Goal: Complete application form

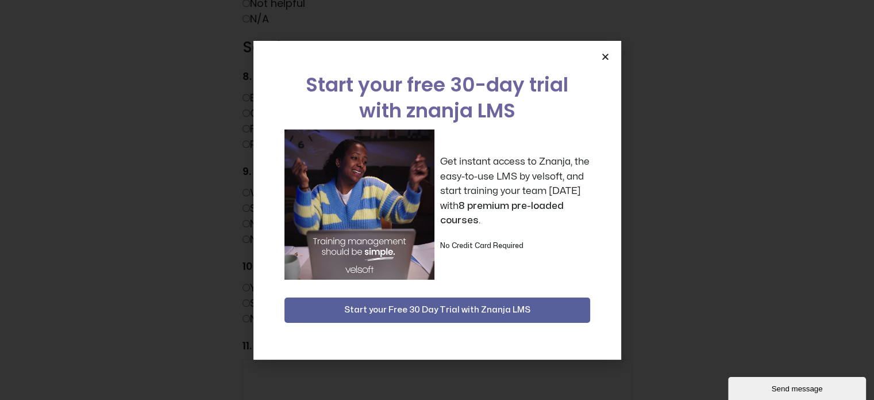
scroll to position [805, 0]
click at [604, 53] on icon "Close" at bounding box center [605, 56] width 9 height 9
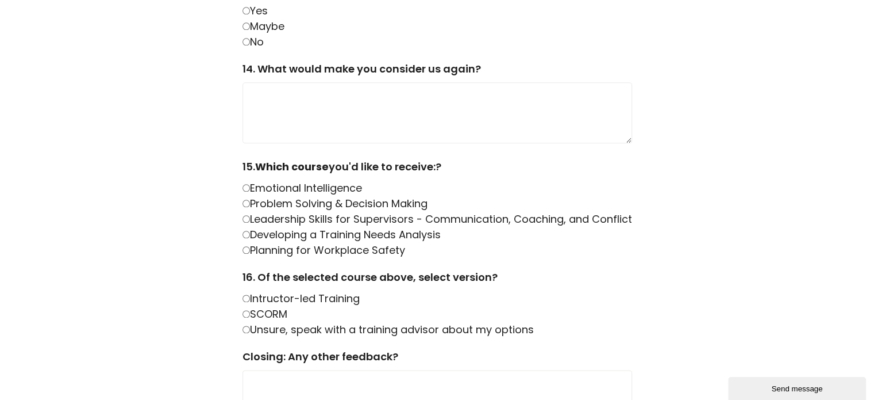
scroll to position [1380, 0]
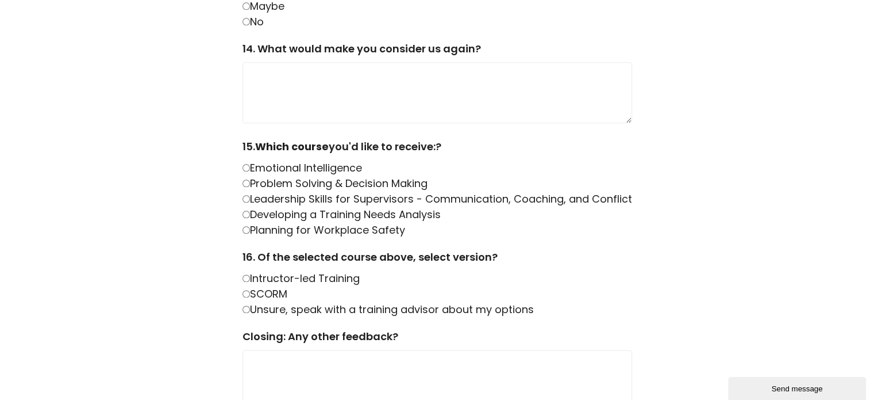
drag, startPoint x: 455, startPoint y: 146, endPoint x: 258, endPoint y: 149, distance: 197.8
click at [258, 149] on label "15. Which course you'd like to receive:?" at bounding box center [438, 149] width 390 height 21
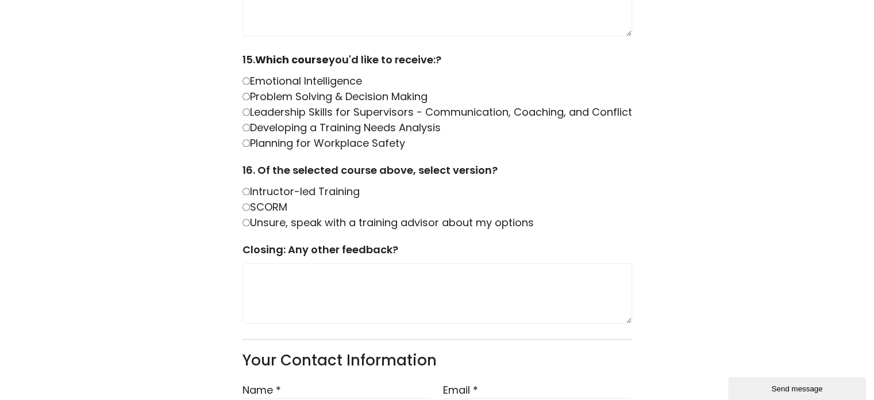
scroll to position [1398, 0]
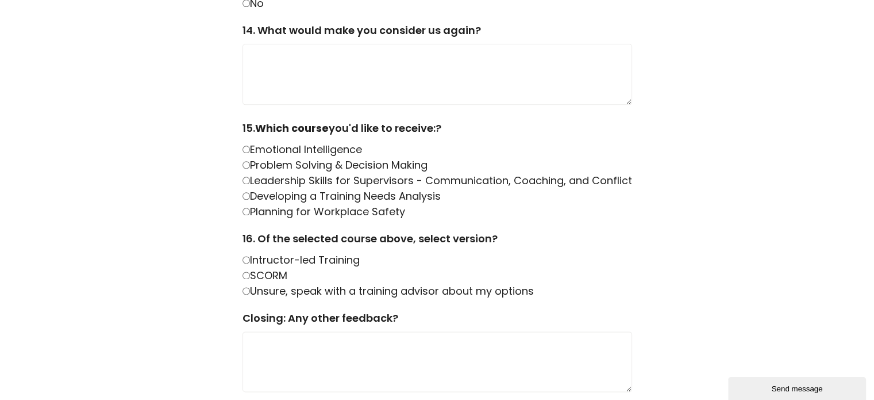
drag, startPoint x: 459, startPoint y: 128, endPoint x: 235, endPoint y: 125, distance: 224.2
copy label "15. Which course you'd like to receive:?"
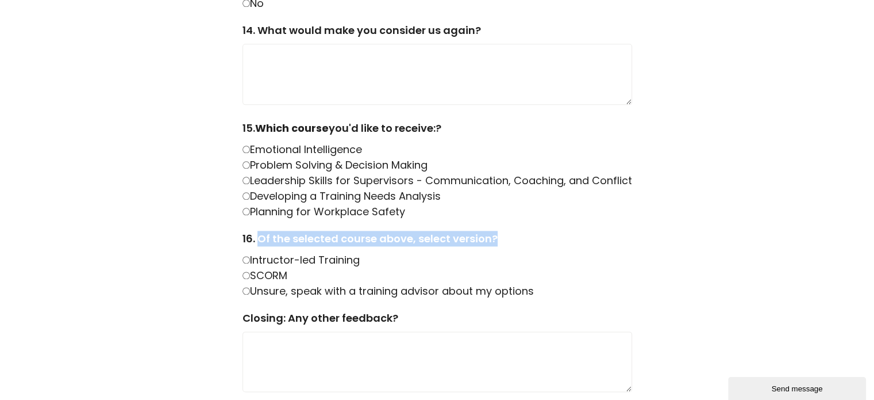
drag, startPoint x: 498, startPoint y: 237, endPoint x: 260, endPoint y: 238, distance: 238.0
click at [260, 238] on label "16. Of the selected course above, select version?" at bounding box center [438, 241] width 390 height 21
copy label "Of the selected course above, select version?"
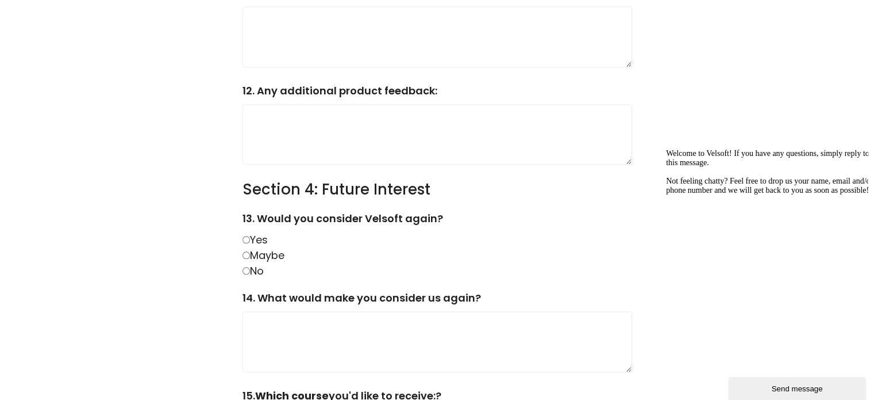
scroll to position [1111, 0]
